Goal: Transaction & Acquisition: Purchase product/service

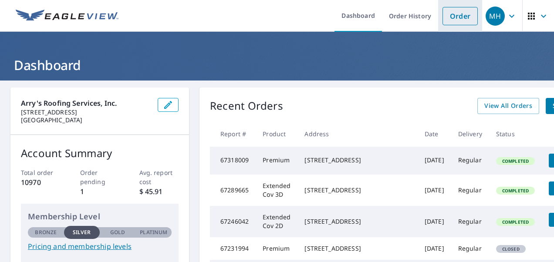
click at [460, 20] on link "Order" at bounding box center [460, 16] width 35 height 18
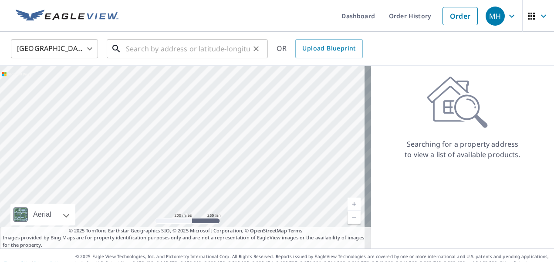
click at [153, 51] on input "text" at bounding box center [188, 49] width 124 height 24
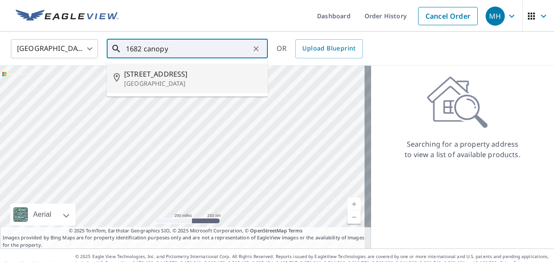
click at [141, 79] on p "[GEOGRAPHIC_DATA]" at bounding box center [192, 83] width 137 height 9
type input "[STREET_ADDRESS]"
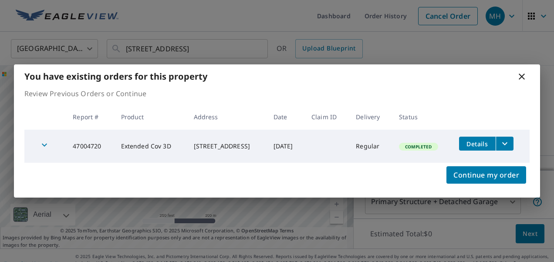
click at [523, 76] on icon at bounding box center [522, 76] width 10 height 10
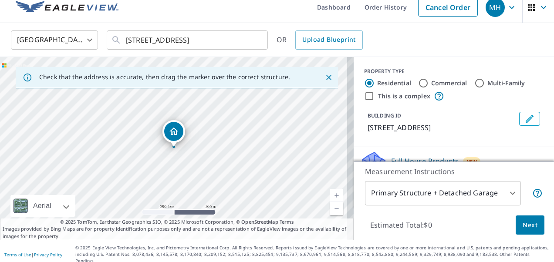
scroll to position [87, 0]
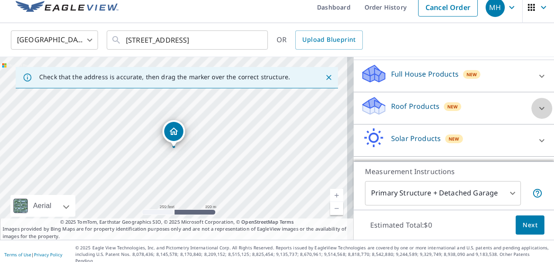
click at [540, 110] on icon at bounding box center [542, 108] width 5 height 3
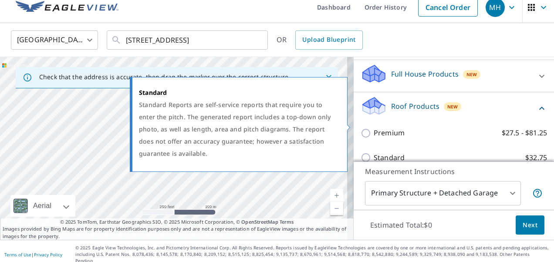
scroll to position [131, 0]
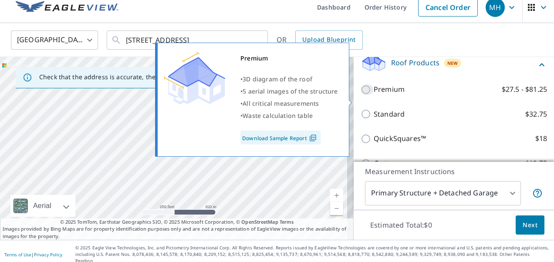
click at [361, 95] on input "Premium $27.5 - $81.25" at bounding box center [367, 90] width 13 height 10
checkbox input "true"
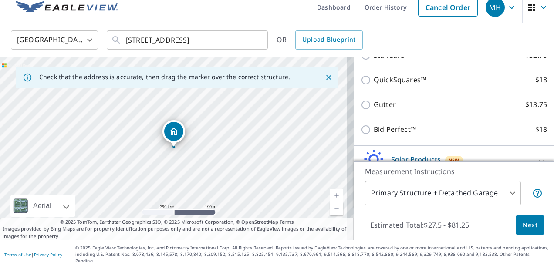
scroll to position [277, 0]
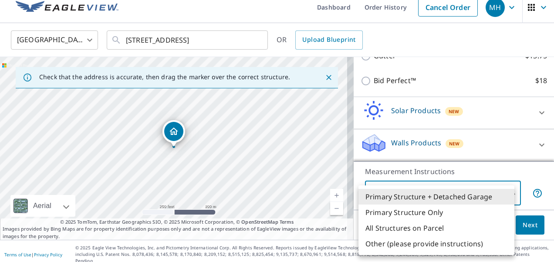
click at [477, 193] on body "MH MH Dashboard Order History Cancel Order MH United States [GEOGRAPHIC_DATA] ​…" at bounding box center [277, 131] width 554 height 262
click at [465, 215] on li "Primary Structure Only" at bounding box center [437, 213] width 156 height 16
type input "2"
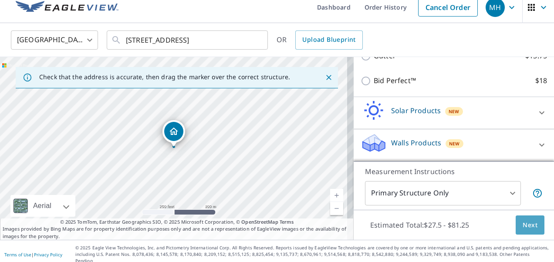
click at [523, 228] on span "Next" at bounding box center [530, 225] width 15 height 11
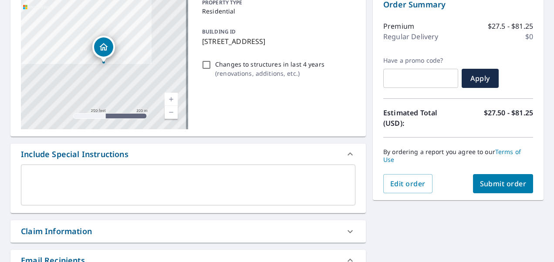
scroll to position [139, 0]
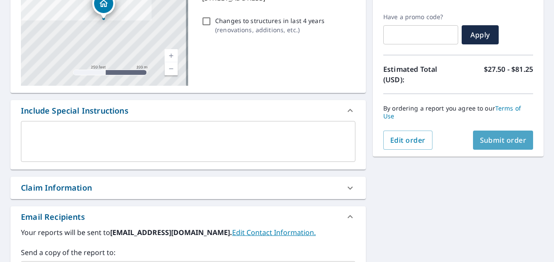
click at [500, 142] on span "Submit order" at bounding box center [503, 141] width 47 height 10
